Goal: Check status

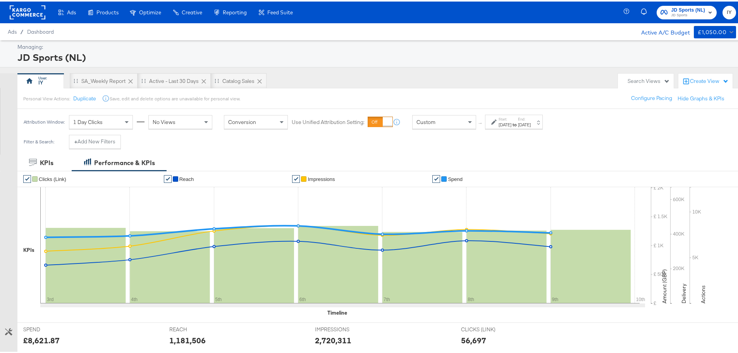
click at [503, 112] on div "Attribution Window: 1 Day Clicks No Views Conversion Use Unified Attribution Se…" at bounding box center [284, 120] width 535 height 26
click at [507, 116] on label "Start:" at bounding box center [505, 117] width 13 height 5
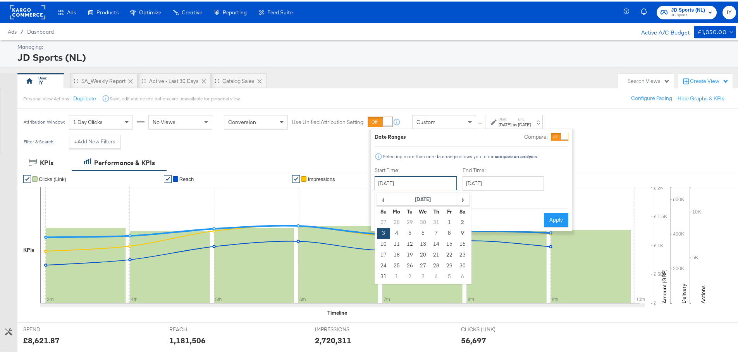
click at [426, 185] on input "August 3rd 2025" at bounding box center [416, 182] width 82 height 14
click at [383, 234] on td "3" at bounding box center [383, 231] width 13 height 11
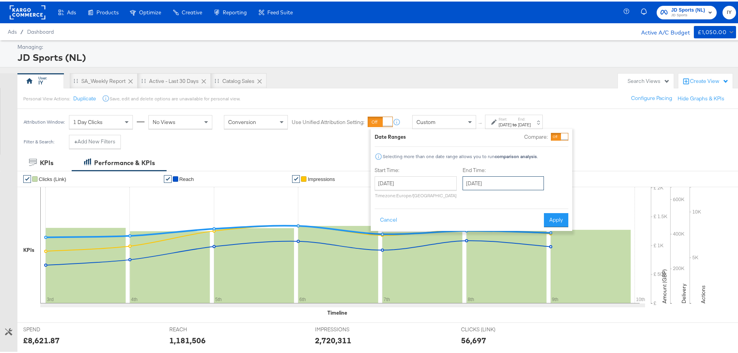
click at [499, 183] on input "August 9th 2025" at bounding box center [503, 182] width 81 height 14
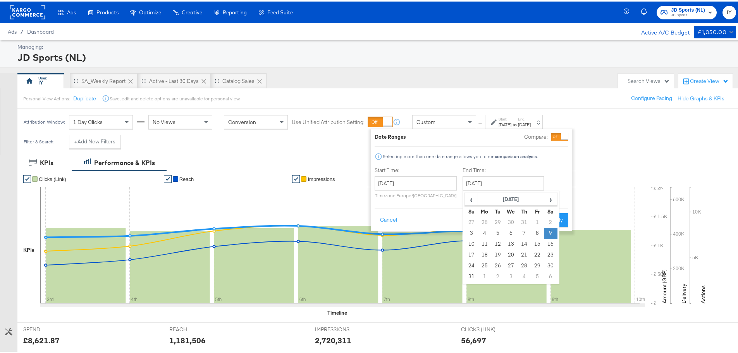
click at [550, 231] on td "9" at bounding box center [550, 231] width 13 height 11
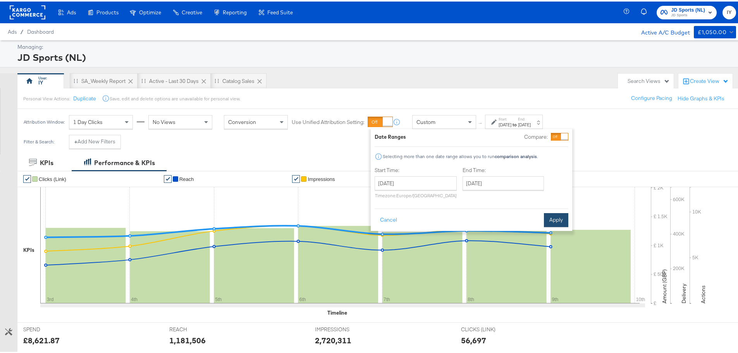
click at [559, 219] on button "Apply" at bounding box center [556, 219] width 24 height 14
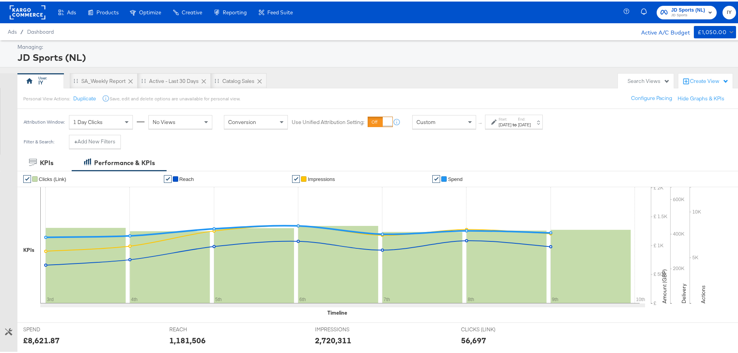
click at [512, 121] on div "Aug 3rd 2025" at bounding box center [505, 123] width 13 height 6
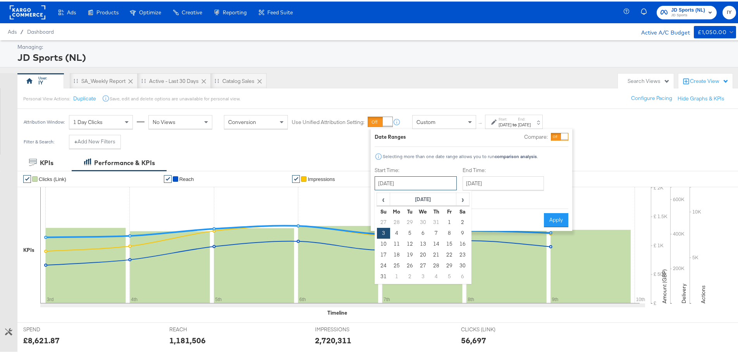
click at [407, 180] on input "August 3rd 2025" at bounding box center [416, 182] width 82 height 14
click at [457, 200] on span "›" at bounding box center [463, 198] width 12 height 12
click at [385, 199] on span "‹" at bounding box center [384, 198] width 12 height 12
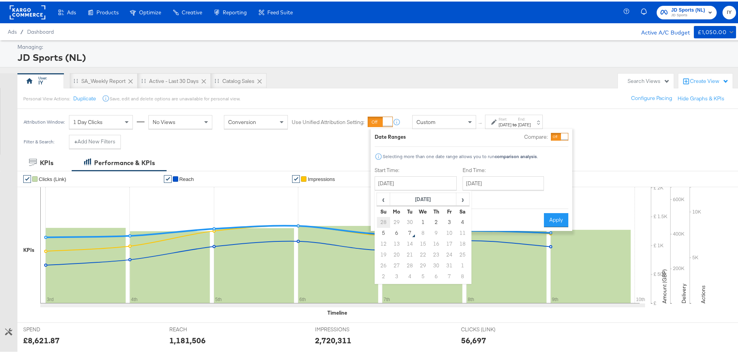
click at [381, 223] on td "28" at bounding box center [383, 220] width 13 height 11
type input "September 28th 2025"
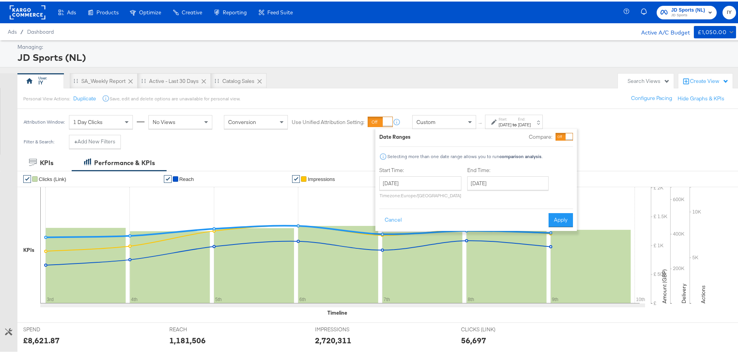
click at [519, 170] on label "End Time:" at bounding box center [509, 168] width 84 height 7
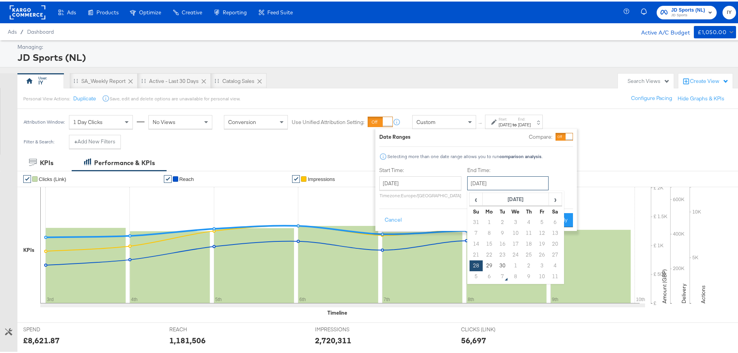
click at [519, 184] on input "September 28th 2025" at bounding box center [507, 182] width 81 height 14
click at [553, 265] on td "4" at bounding box center [555, 264] width 13 height 11
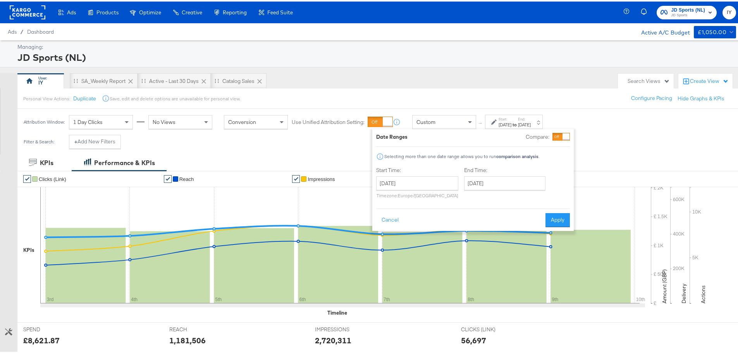
type input "October 4th 2025"
click at [557, 214] on button "Apply" at bounding box center [558, 219] width 24 height 14
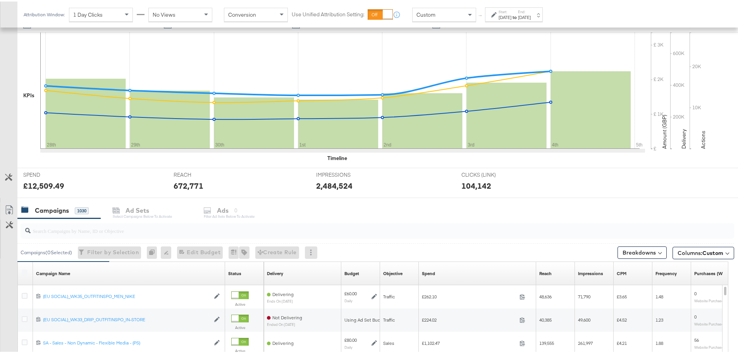
scroll to position [212, 0]
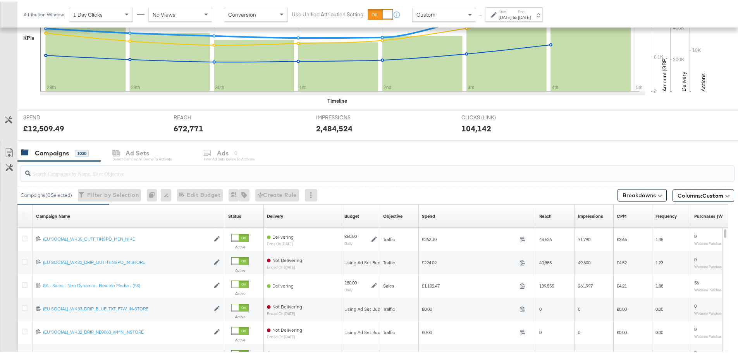
click at [78, 176] on input "search" at bounding box center [350, 168] width 638 height 15
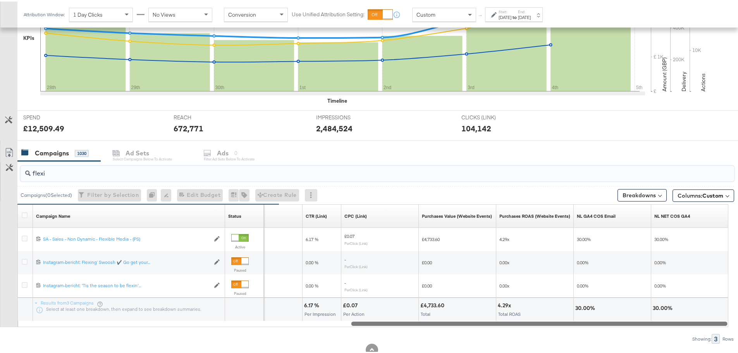
drag, startPoint x: 236, startPoint y: 300, endPoint x: 655, endPoint y: 330, distance: 420.5
click at [655, 330] on div "flexi Campaigns ( 0 Selected) Filter by Selection Filter 0 campaigns 0 Rename 0…" at bounding box center [367, 251] width 734 height 183
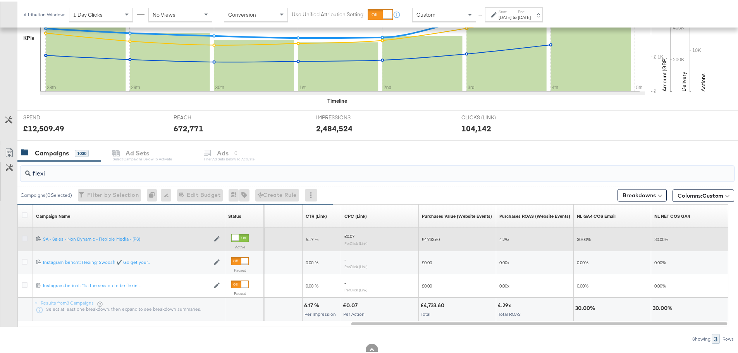
type input "flexi"
click at [26, 236] on icon at bounding box center [25, 237] width 6 height 6
click at [0, 0] on input "checkbox" at bounding box center [0, 0] width 0 height 0
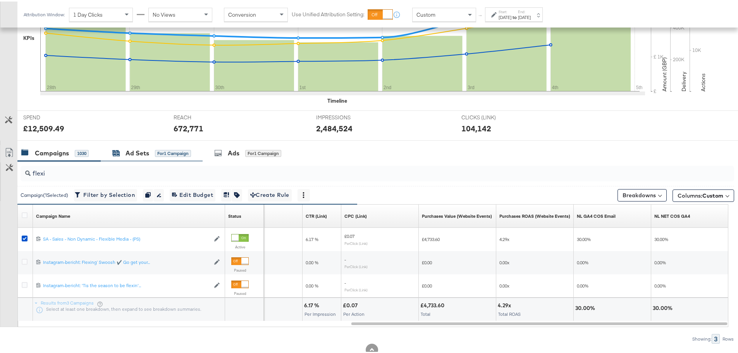
click at [131, 151] on div "Ad Sets" at bounding box center [138, 151] width 24 height 9
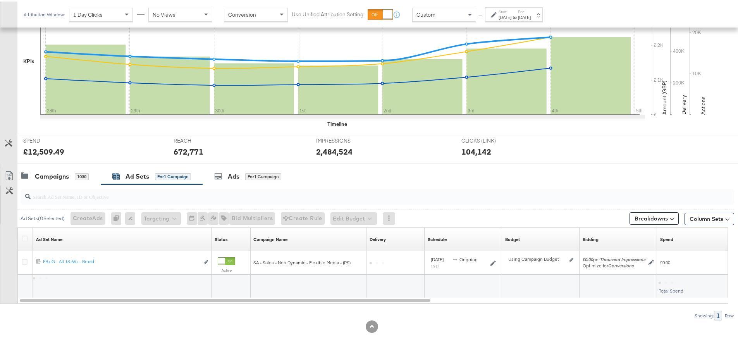
scroll to position [189, 0]
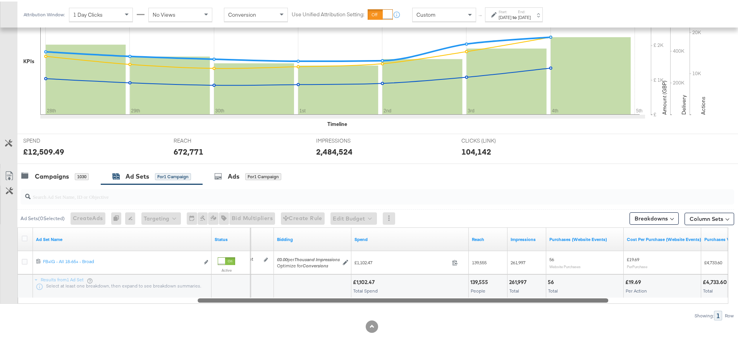
drag, startPoint x: 250, startPoint y: 300, endPoint x: 6, endPoint y: 291, distance: 244.0
click at [6, 291] on div "Customize KPIs Export as CSV Ad Set Name Status Budget Bidding Spend Reach Impr…" at bounding box center [367, 264] width 734 height 76
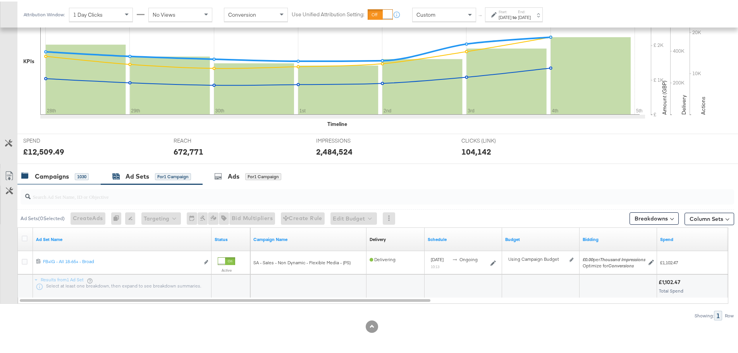
click at [59, 175] on div "Campaigns" at bounding box center [52, 175] width 34 height 9
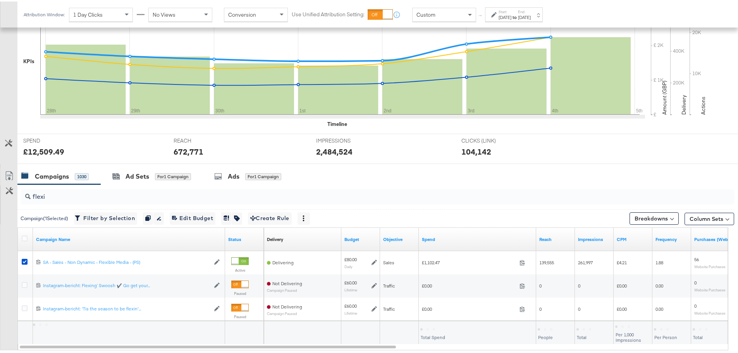
scroll to position [212, 0]
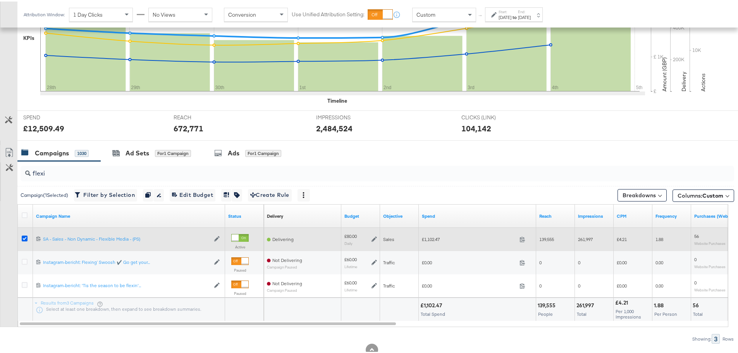
click at [24, 238] on icon at bounding box center [25, 237] width 6 height 6
click at [0, 0] on input "checkbox" at bounding box center [0, 0] width 0 height 0
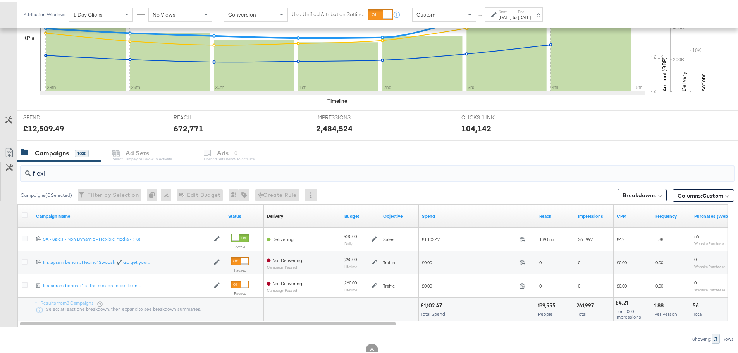
drag, startPoint x: 62, startPoint y: 174, endPoint x: -1, endPoint y: 171, distance: 62.8
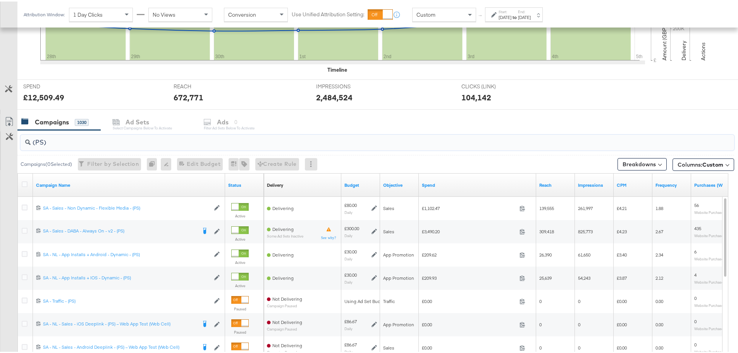
scroll to position [290, 0]
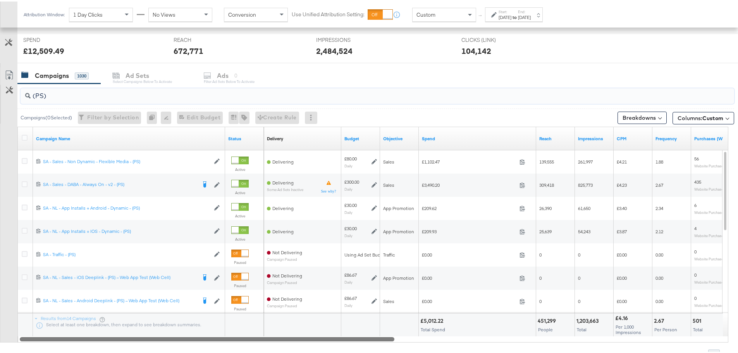
drag, startPoint x: 330, startPoint y: 337, endPoint x: 224, endPoint y: 326, distance: 106.8
click at [224, 326] on div "Campaign Name Status Delivery Sorting Unavailable Budget Objective Spend Reach …" at bounding box center [372, 233] width 711 height 216
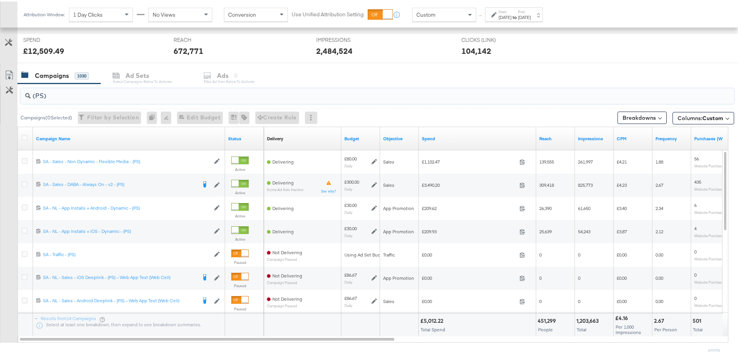
type input "(PS)"
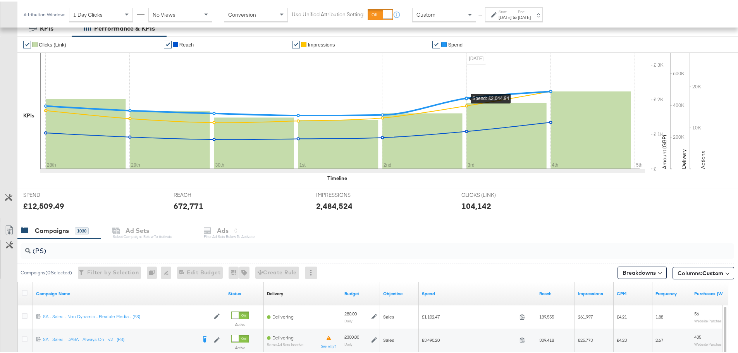
scroll to position [0, 0]
